Goal: Task Accomplishment & Management: Use online tool/utility

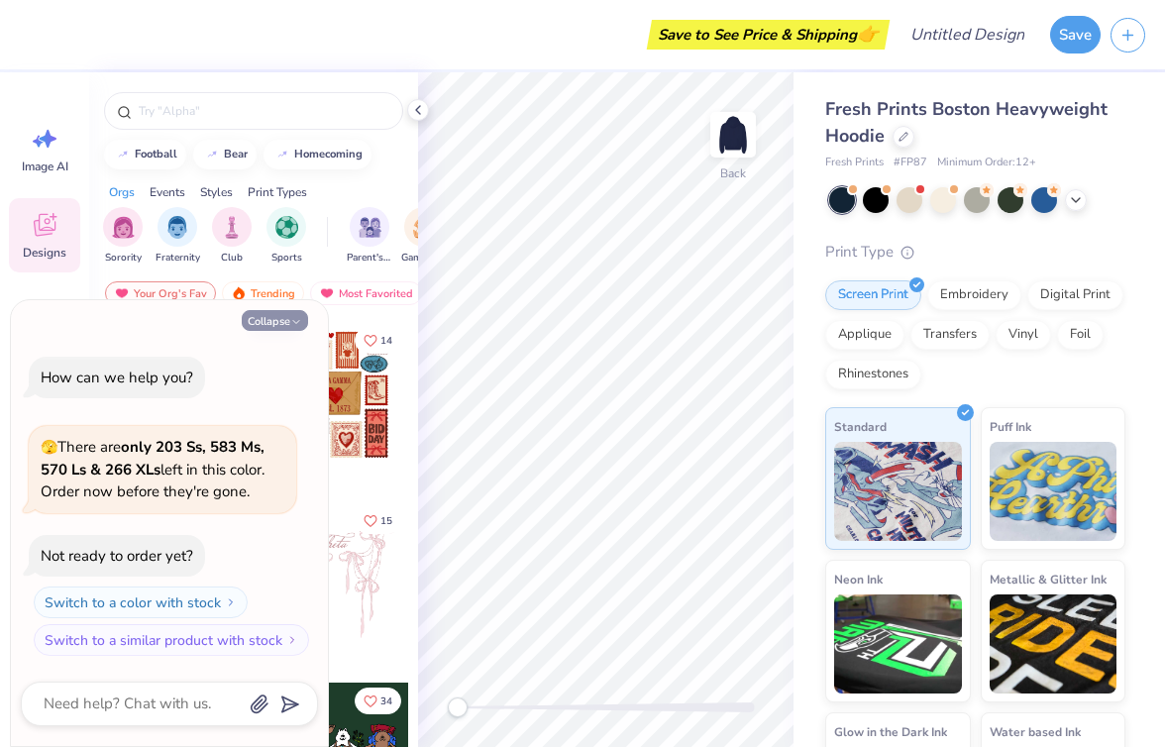
click at [295, 323] on icon "button" at bounding box center [296, 322] width 12 height 12
type textarea "x"
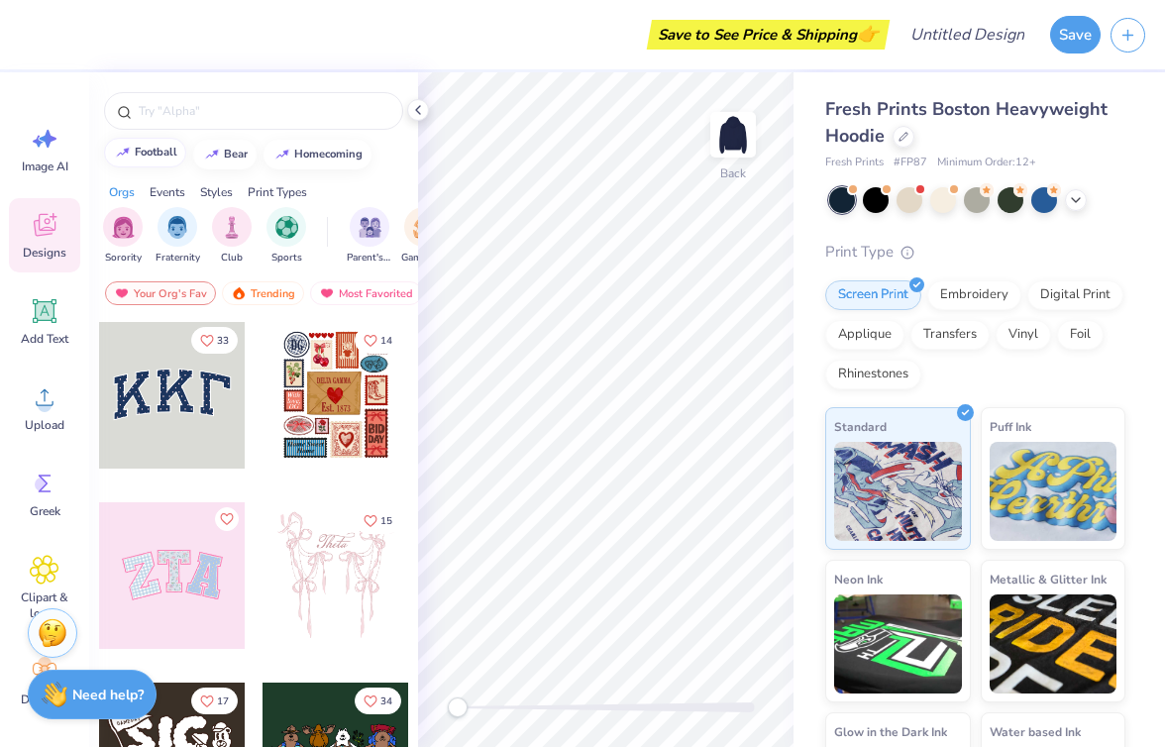
click at [169, 156] on div "football" at bounding box center [156, 152] width 43 height 11
type input "football"
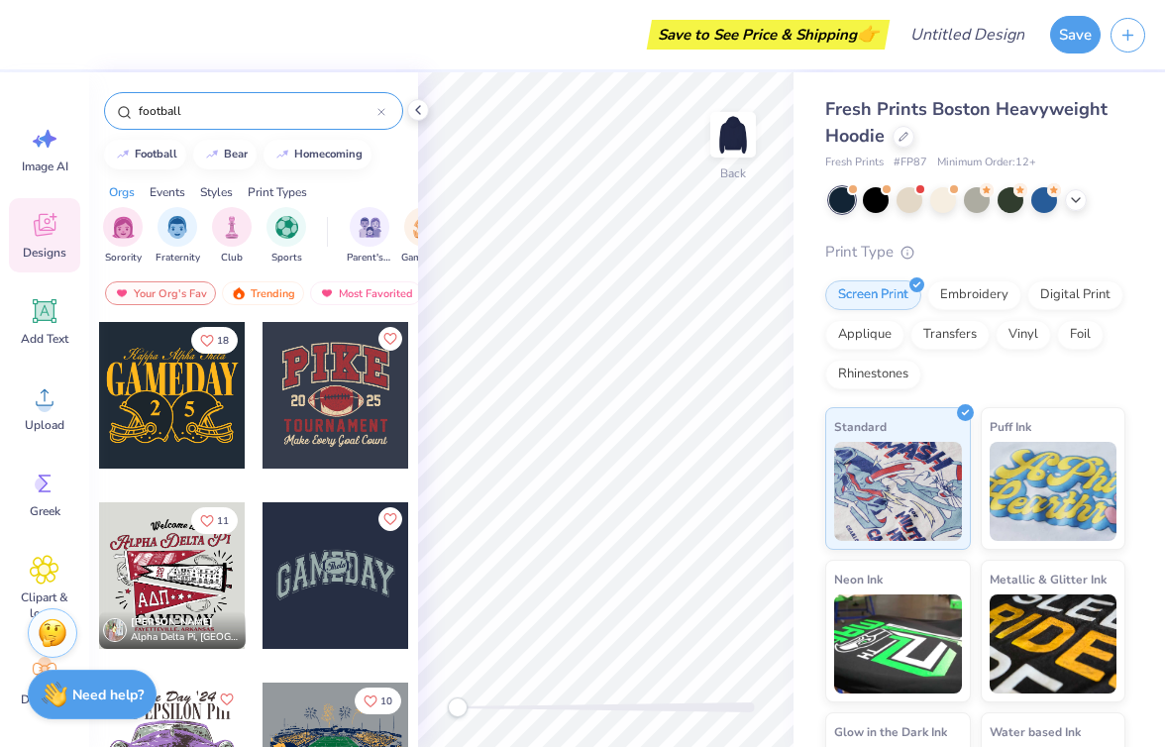
click at [246, 119] on input "football" at bounding box center [257, 111] width 241 height 20
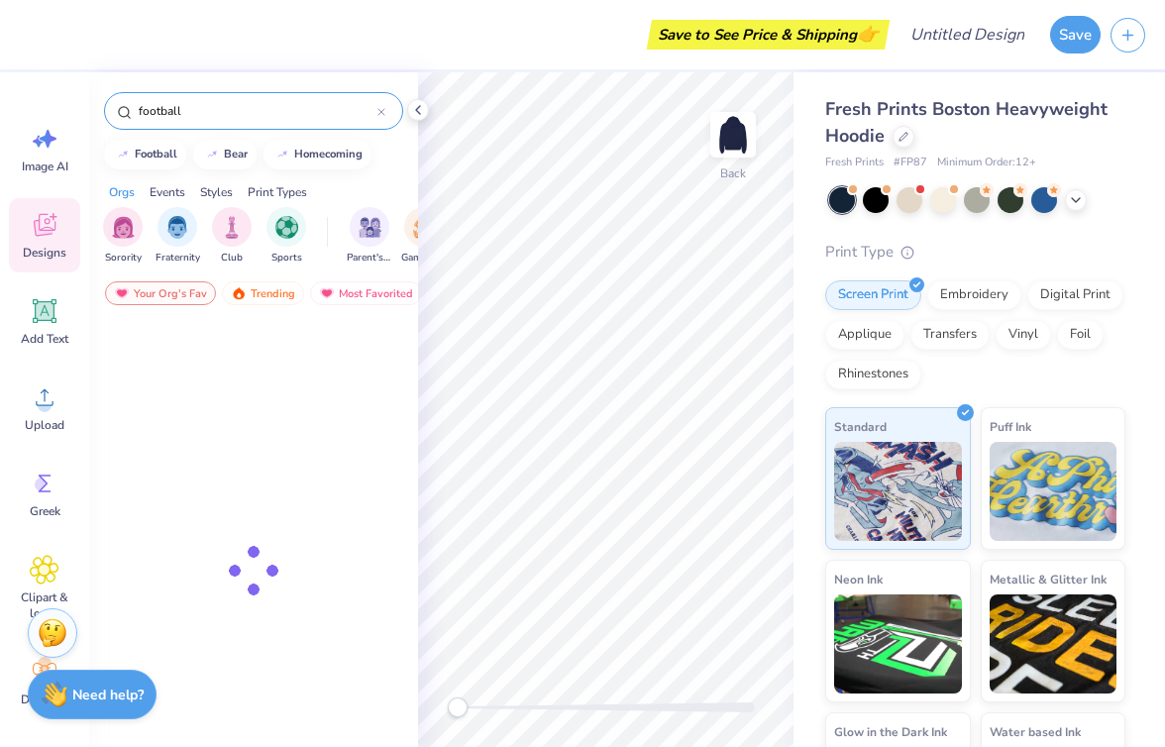
click at [246, 119] on input "football" at bounding box center [257, 111] width 241 height 20
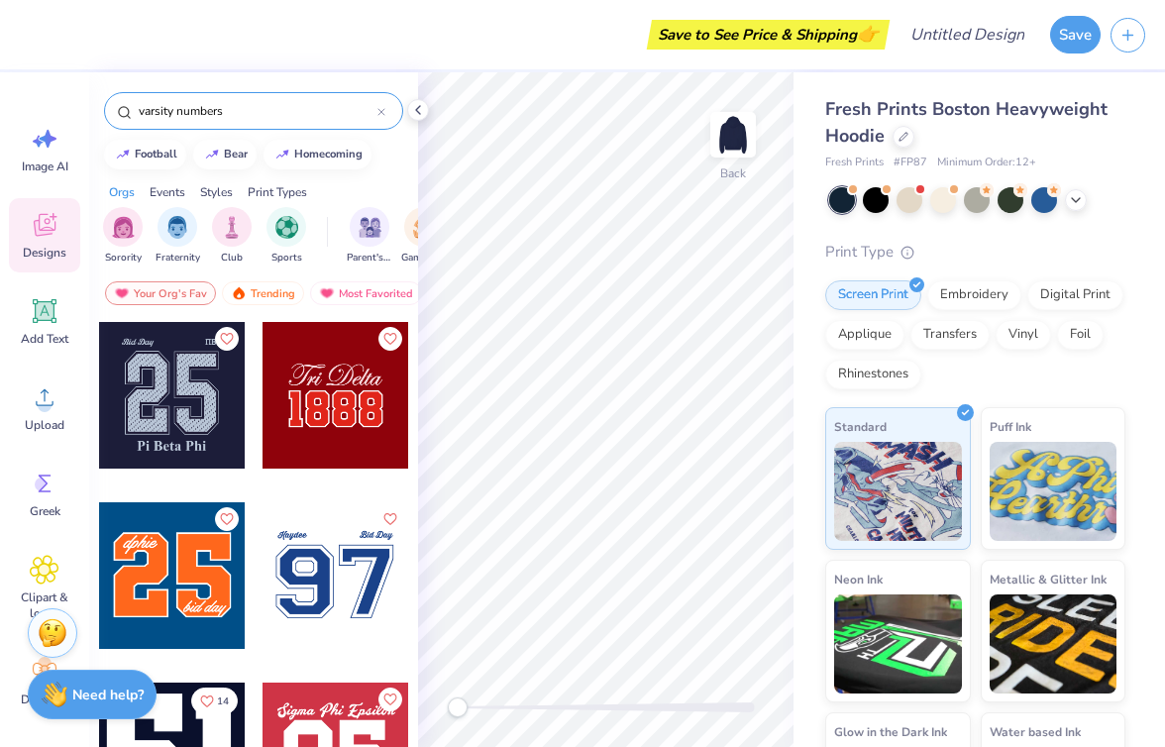
type input "varsity numbers"
click at [262, 606] on div at bounding box center [188, 575] width 147 height 147
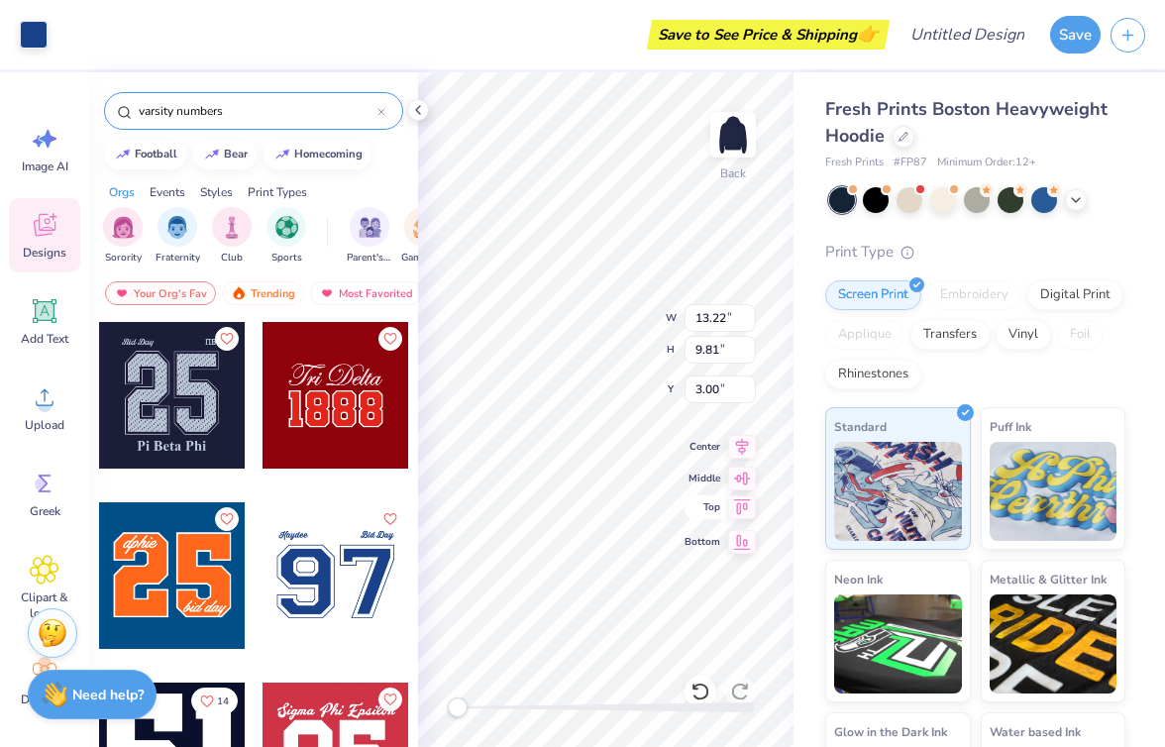
click at [746, 501] on icon at bounding box center [742, 507] width 28 height 24
click at [749, 536] on icon at bounding box center [742, 539] width 28 height 24
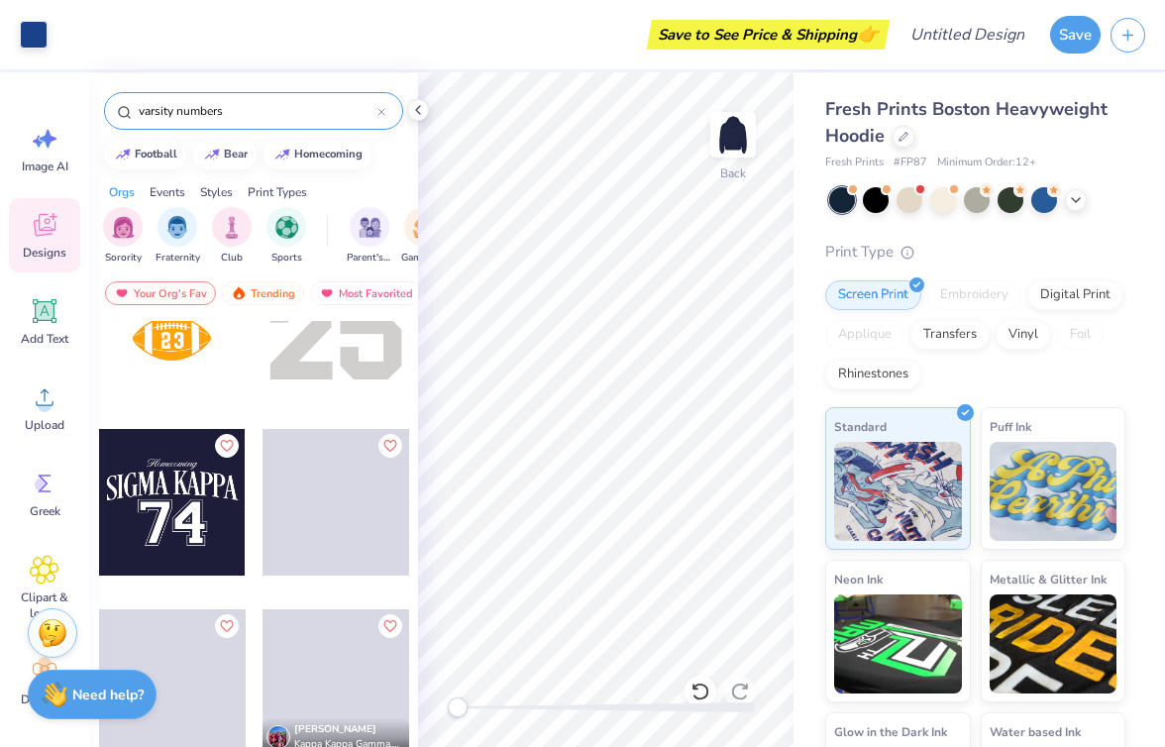
scroll to position [669, 0]
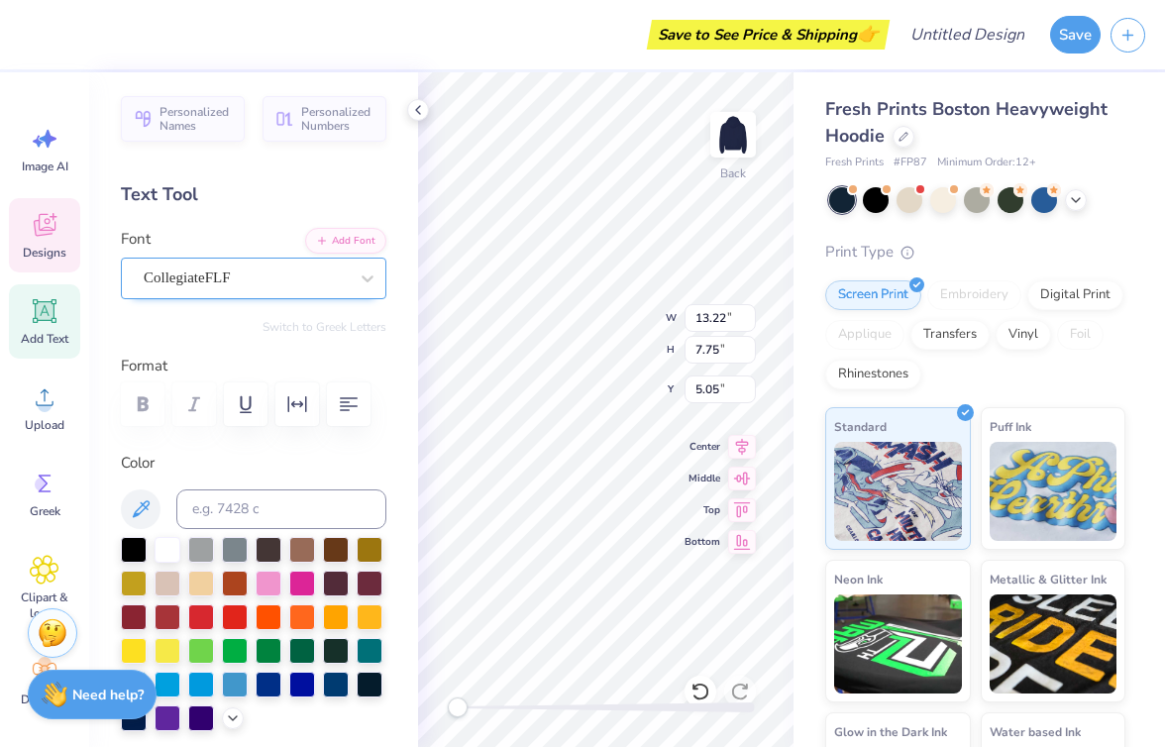
type textarea "7"
type textarea "37"
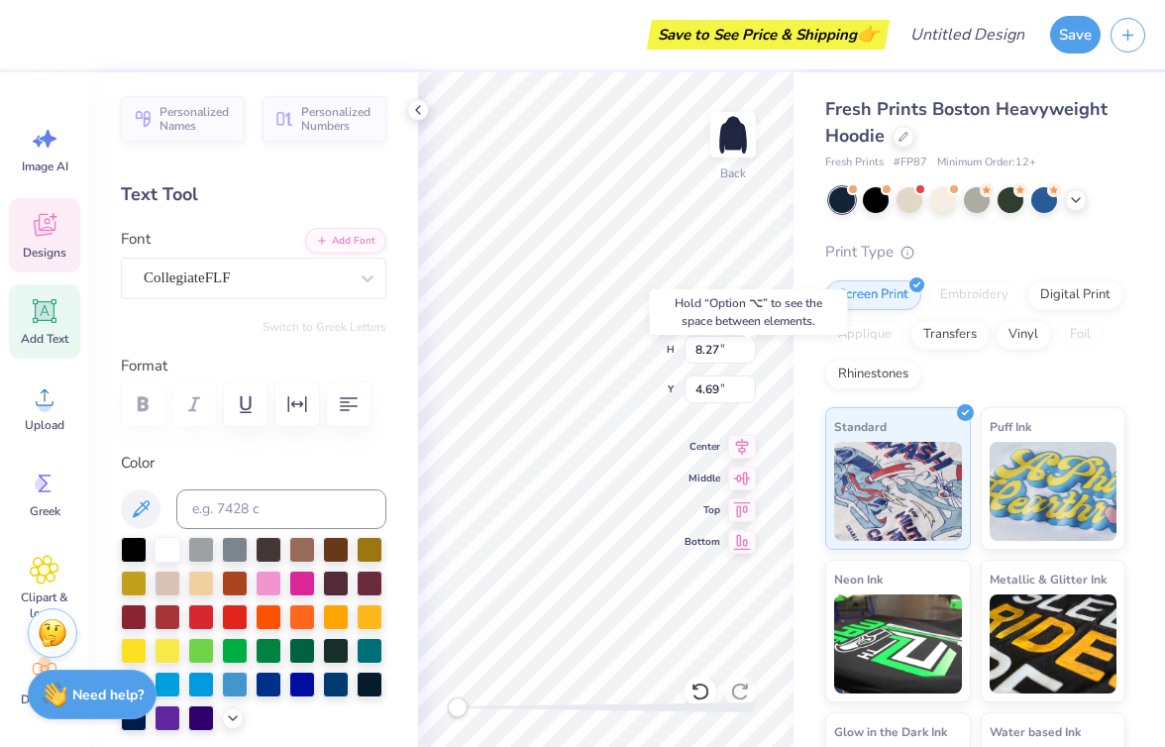
type input "3.66"
type input "0.90"
type input "3.00"
click at [714, 438] on span "Center" at bounding box center [703, 444] width 36 height 16
type input "3.94"
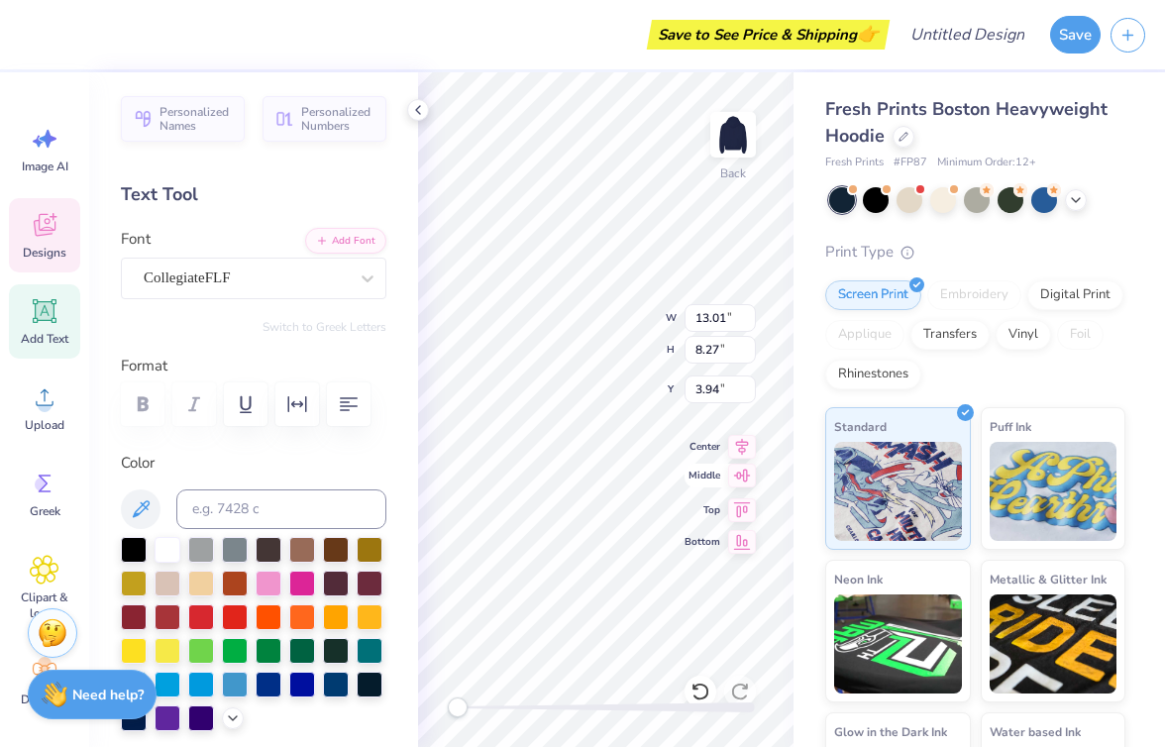
click at [740, 486] on div "Back W 13.01 13.01 " H 8.27 8.27 " Y 3.94 3.94 " Center [GEOGRAPHIC_DATA]" at bounding box center [606, 409] width 376 height 675
click at [740, 117] on img at bounding box center [733, 134] width 79 height 79
type textarea "x"
type input "11.08"
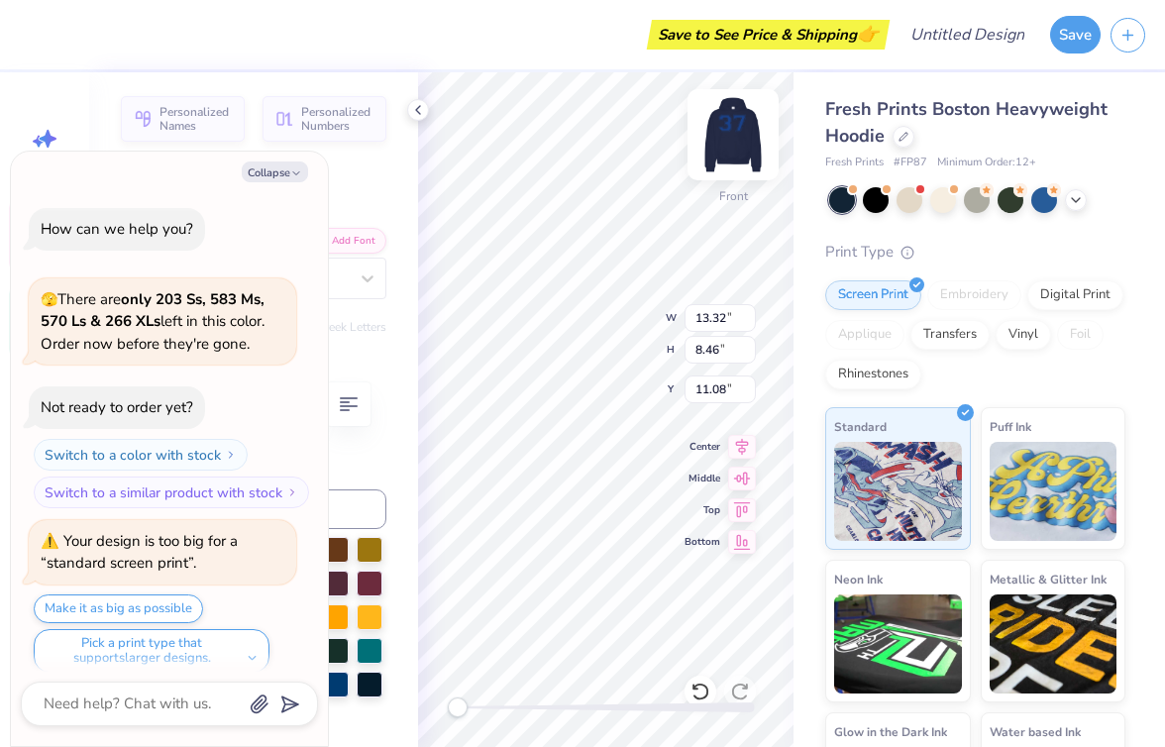
scroll to position [16, 0]
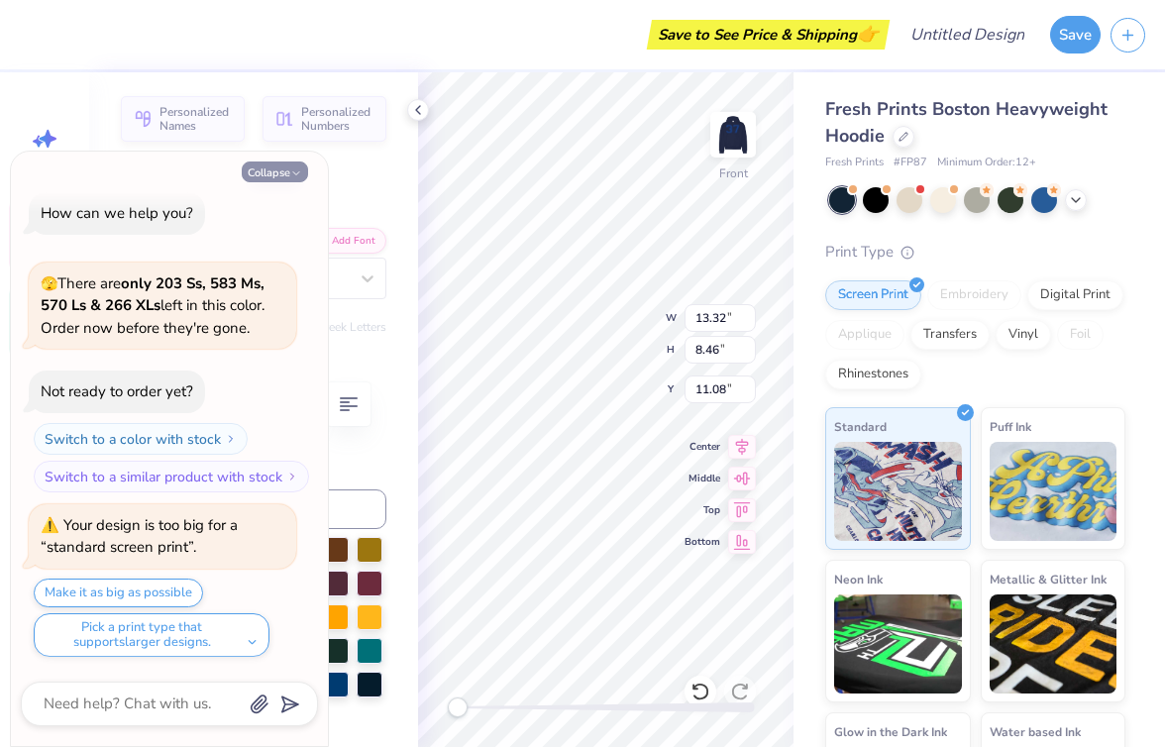
click at [278, 177] on button "Collapse" at bounding box center [275, 172] width 66 height 21
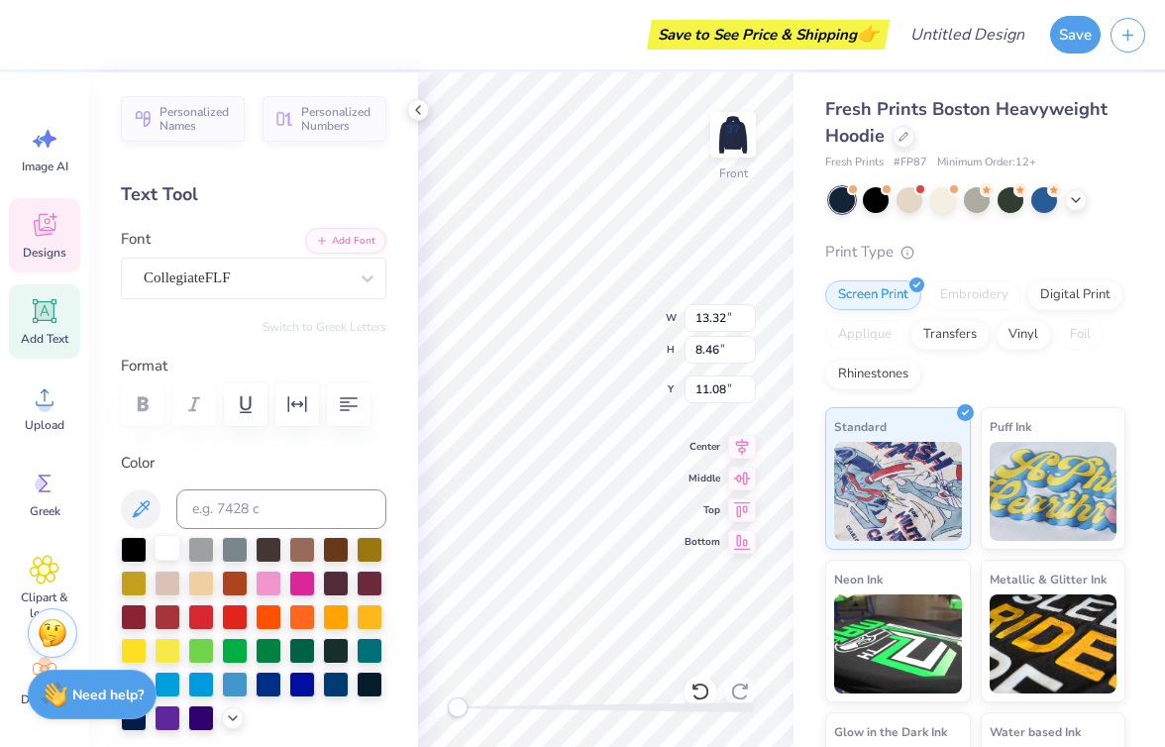
click at [176, 551] on div at bounding box center [168, 548] width 26 height 26
click at [172, 687] on div at bounding box center [168, 683] width 26 height 26
click at [214, 686] on div at bounding box center [201, 683] width 26 height 26
click at [233, 682] on div at bounding box center [235, 683] width 26 height 26
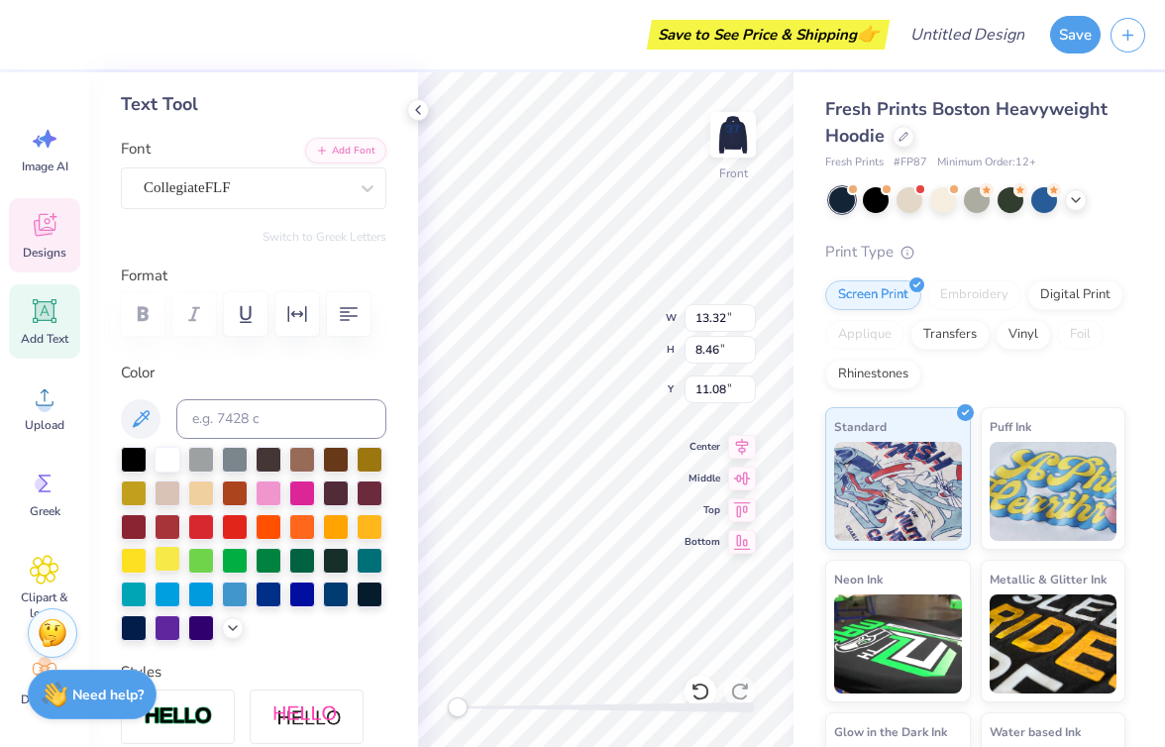
scroll to position [99, 0]
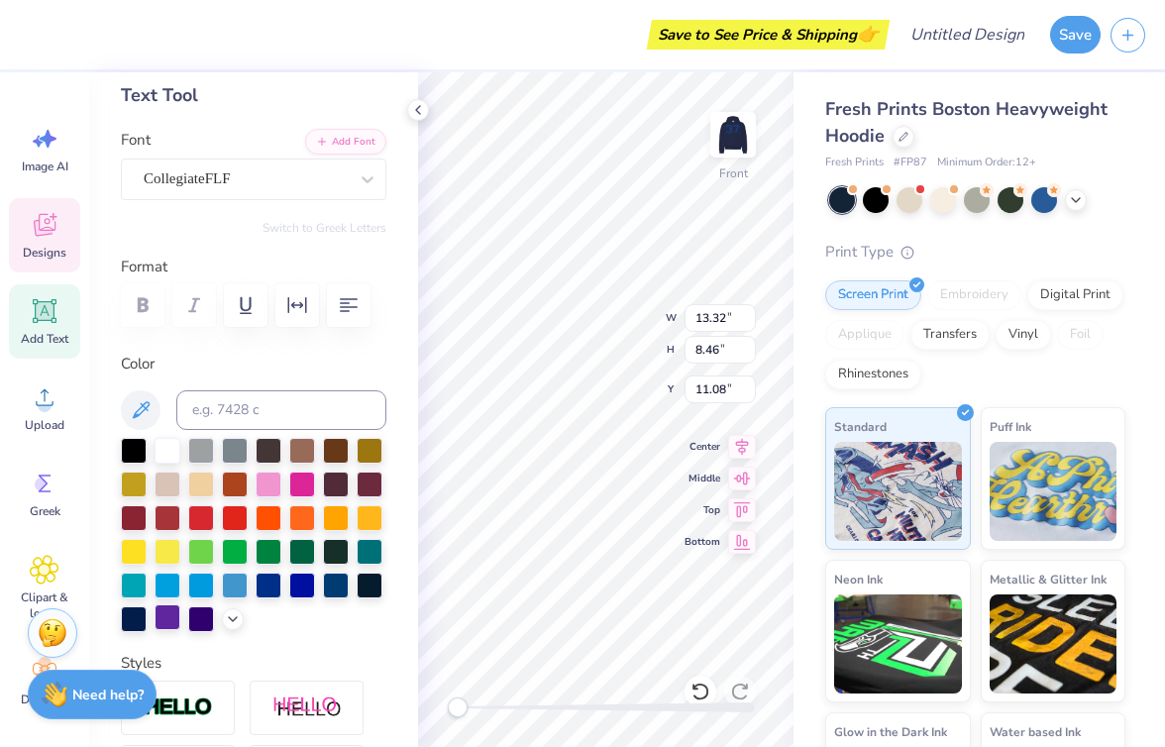
click at [166, 613] on div at bounding box center [168, 617] width 26 height 26
click at [169, 452] on div at bounding box center [168, 449] width 26 height 26
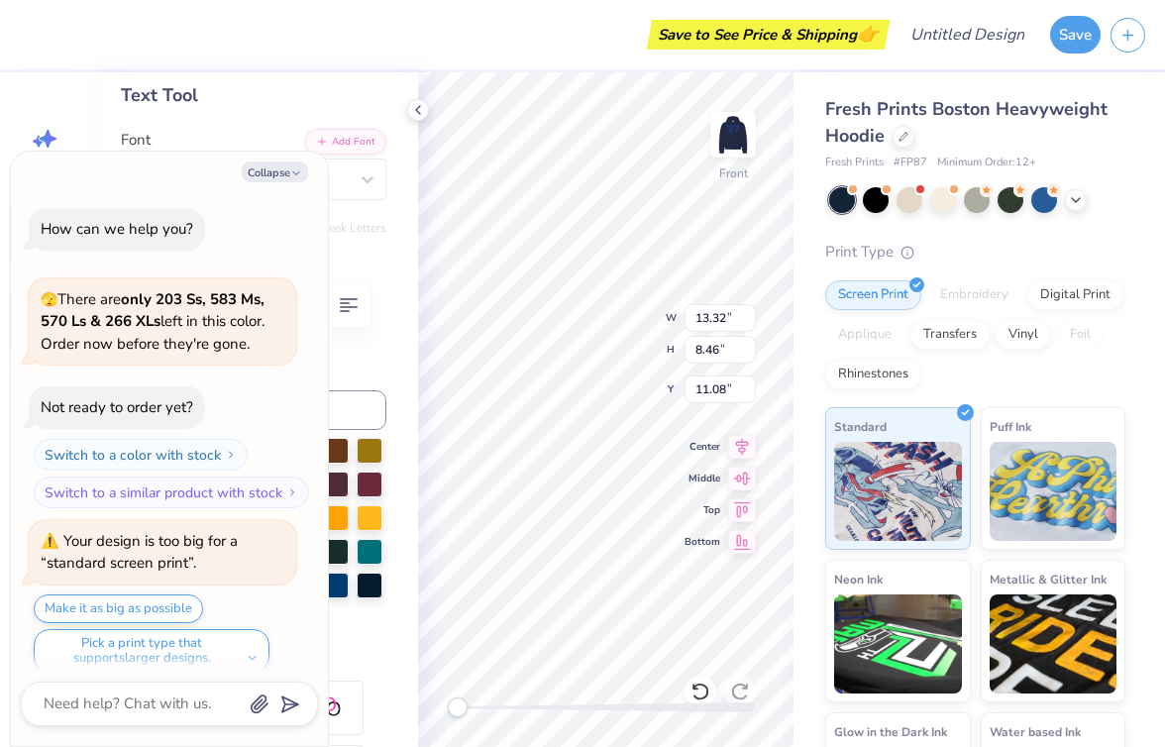
scroll to position [180, 0]
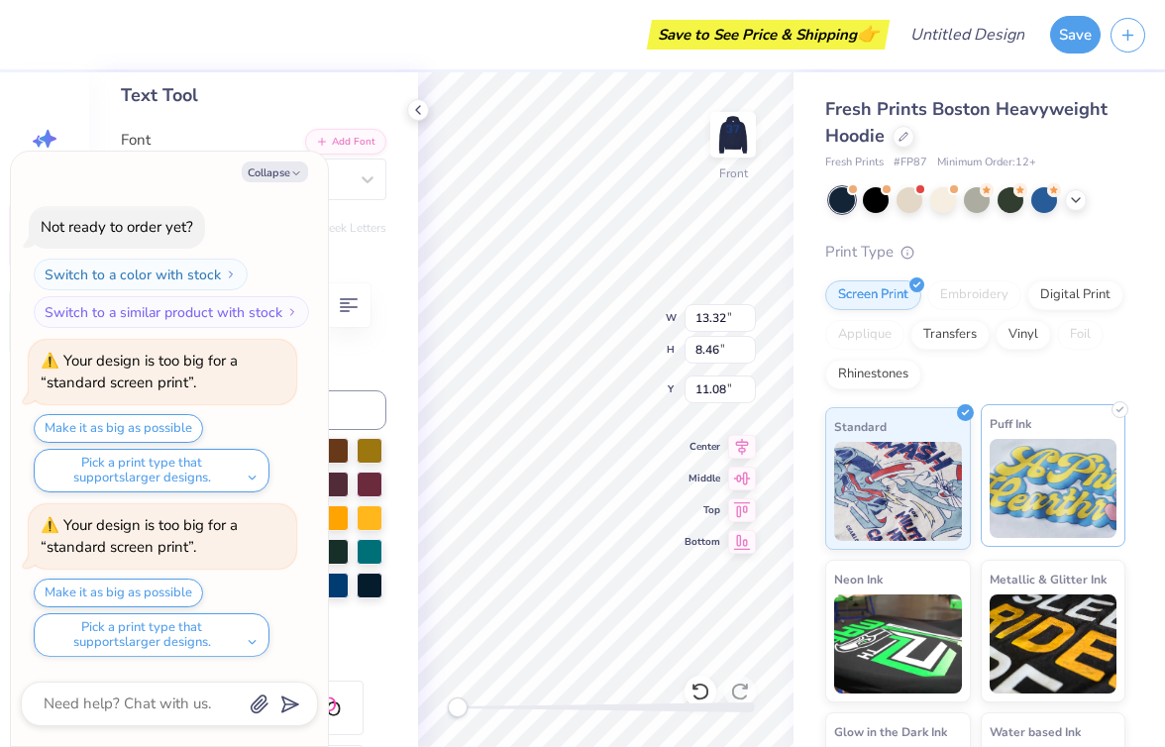
click at [1065, 487] on img at bounding box center [1054, 488] width 128 height 99
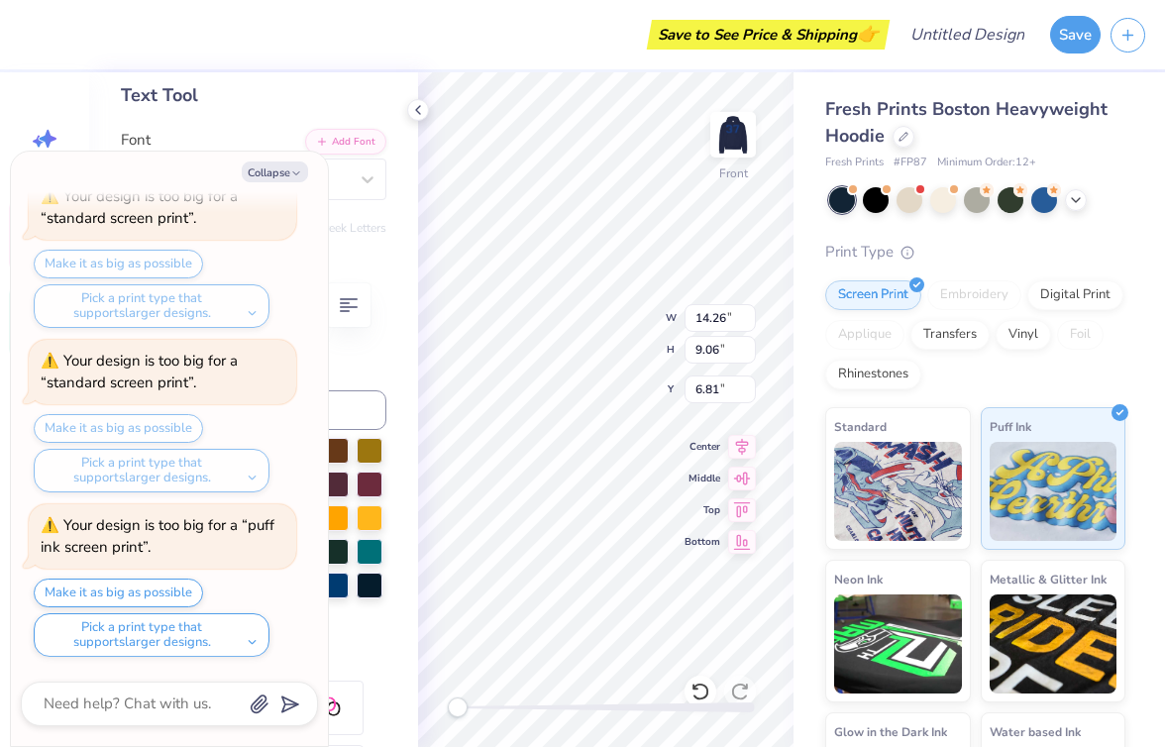
scroll to position [509, 0]
type textarea "x"
type input "14.74"
type input "9.37"
type input "6.82"
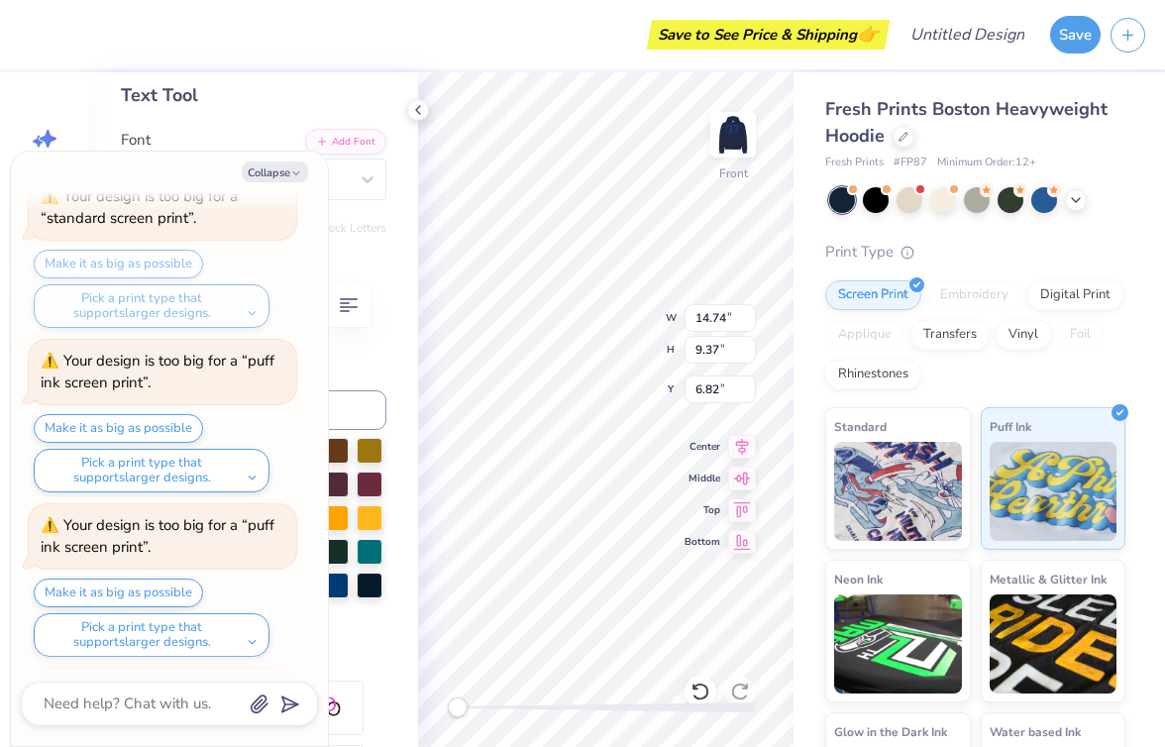
scroll to position [674, 0]
type textarea "x"
type input "14.98"
type input "9.52"
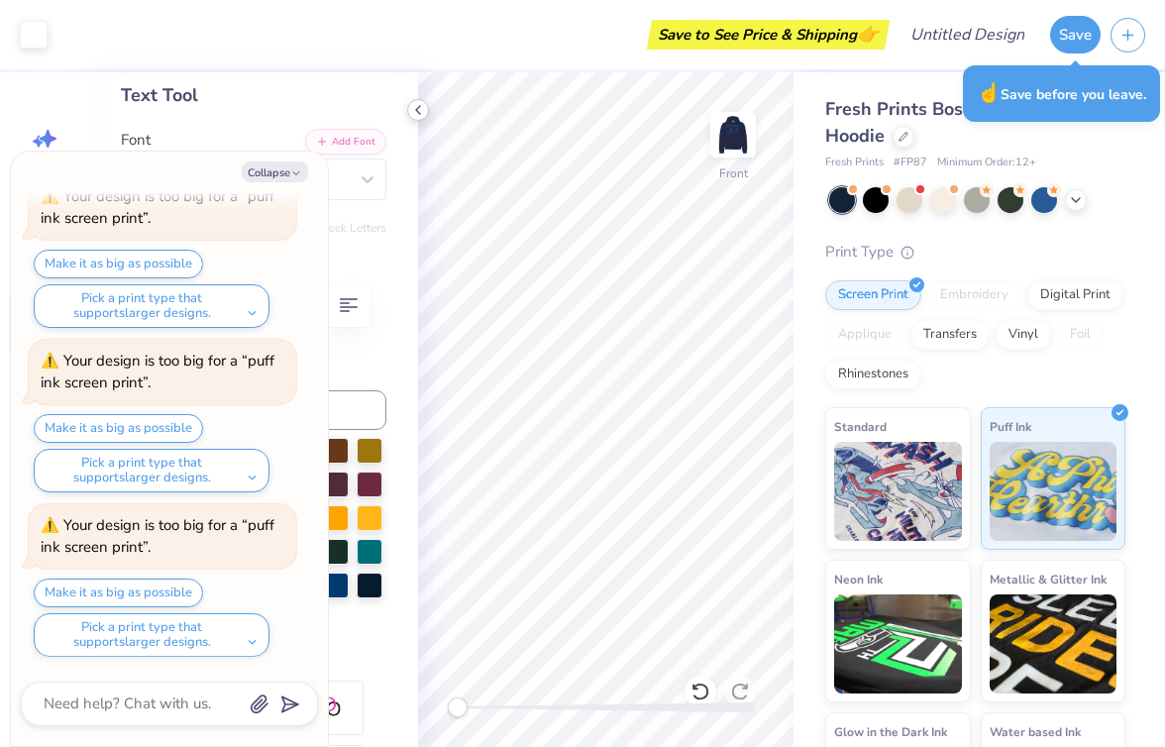
click at [422, 107] on icon at bounding box center [418, 110] width 16 height 16
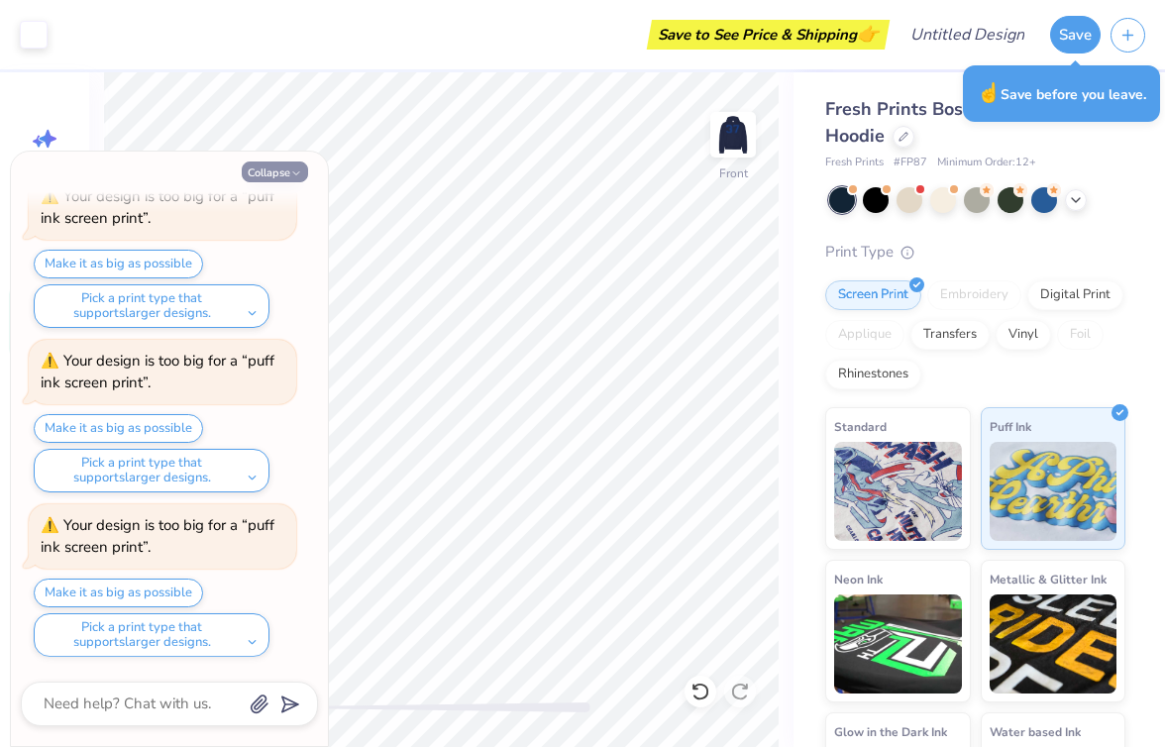
click at [287, 167] on button "Collapse" at bounding box center [275, 172] width 66 height 21
type textarea "x"
